Goal: Book appointment/travel/reservation

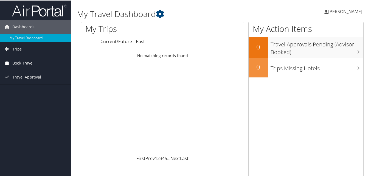
click at [29, 63] on span "Book Travel" at bounding box center [22, 63] width 21 height 14
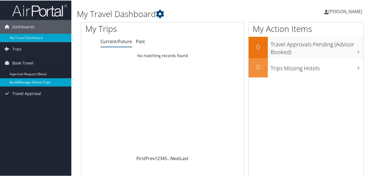
click at [18, 79] on link "Book/Manage Online Trips" at bounding box center [35, 82] width 71 height 8
